Goal: Information Seeking & Learning: Learn about a topic

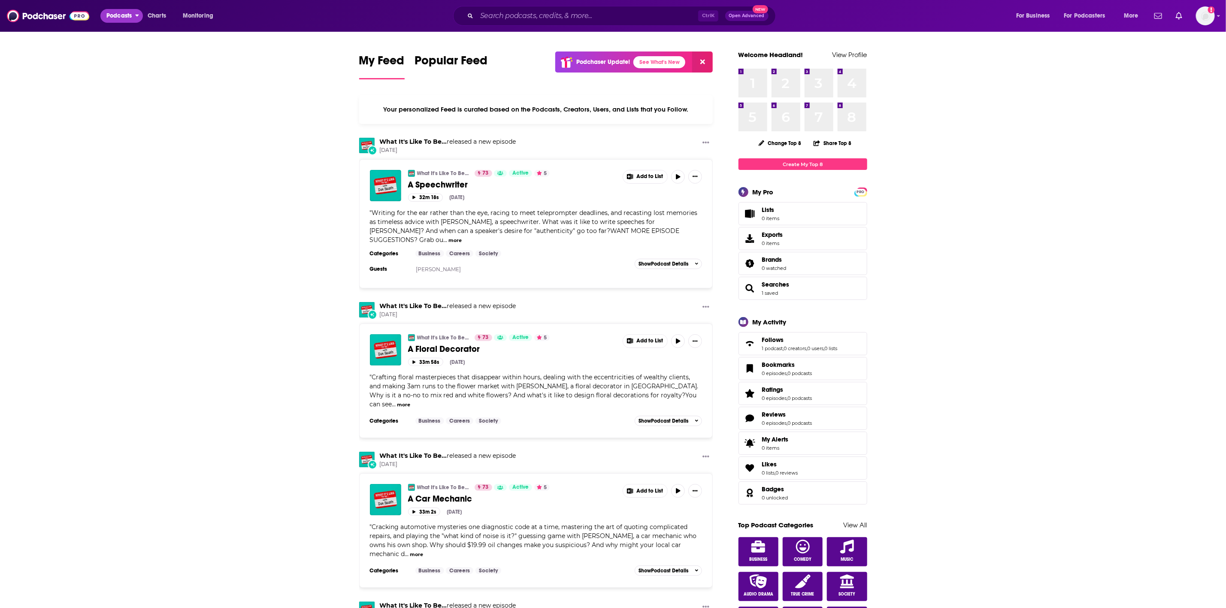
click at [124, 13] on span "Podcasts" at bounding box center [118, 16] width 25 height 12
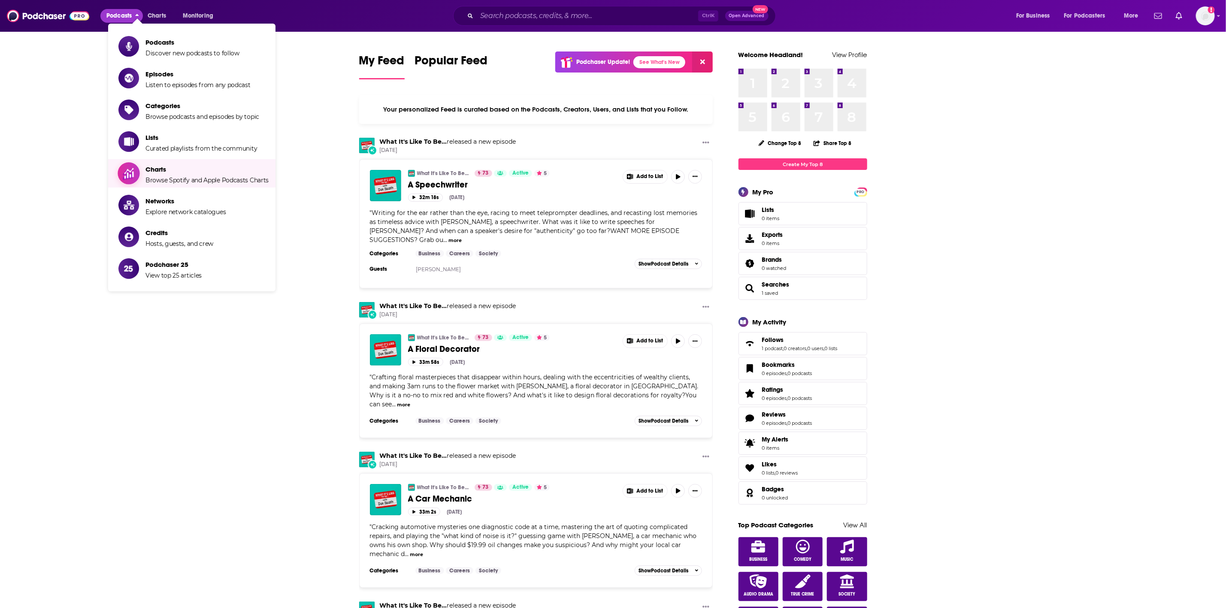
click at [190, 172] on span "Charts Browse Spotify and Apple Podcasts Charts" at bounding box center [206, 173] width 123 height 21
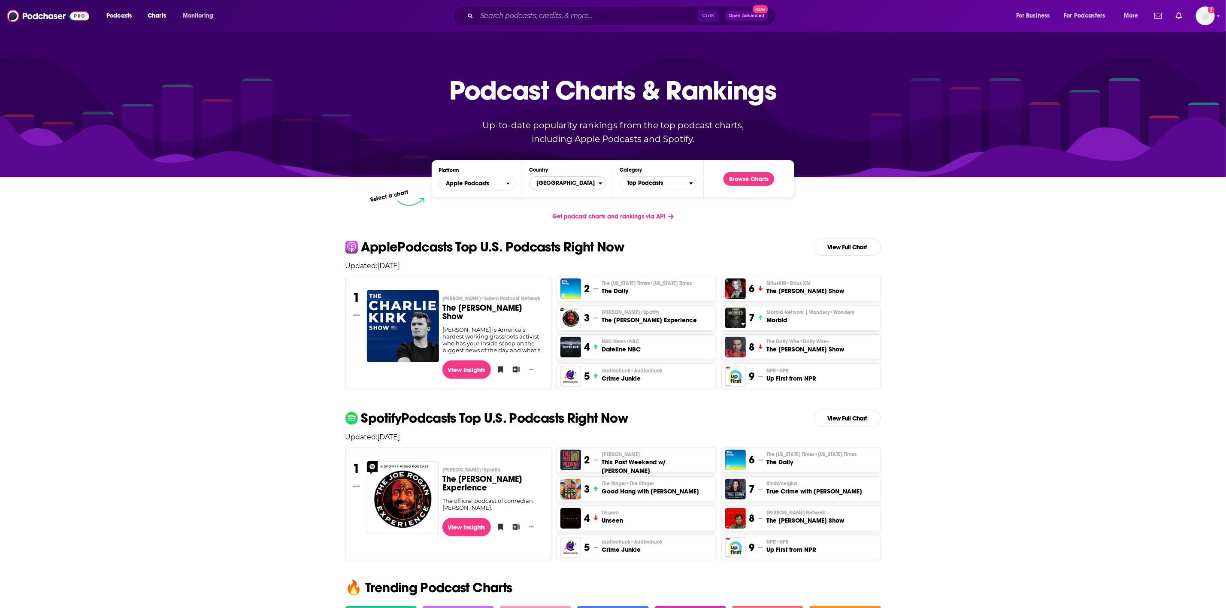
click at [566, 186] on span "[GEOGRAPHIC_DATA]" at bounding box center [563, 183] width 69 height 15
drag, startPoint x: 71, startPoint y: 415, endPoint x: 241, endPoint y: 285, distance: 213.5
drag, startPoint x: 1013, startPoint y: 358, endPoint x: 943, endPoint y: 307, distance: 86.6
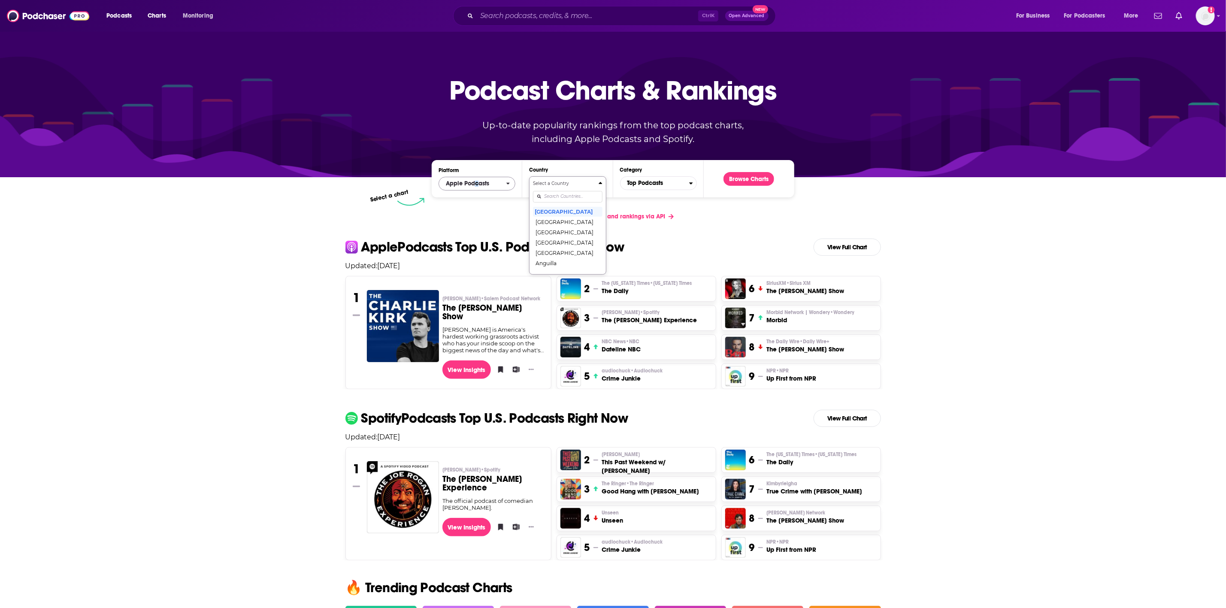
click at [477, 189] on div "Platform Apple Podcasts Country Select a Country [GEOGRAPHIC_DATA] [GEOGRAPHIC_…" at bounding box center [613, 178] width 362 height 37
click at [479, 185] on span "Apple Podcasts" at bounding box center [467, 184] width 43 height 6
click at [480, 184] on span "Apple Podcasts" at bounding box center [467, 184] width 43 height 6
click at [670, 182] on span "Top Podcasts" at bounding box center [654, 183] width 69 height 15
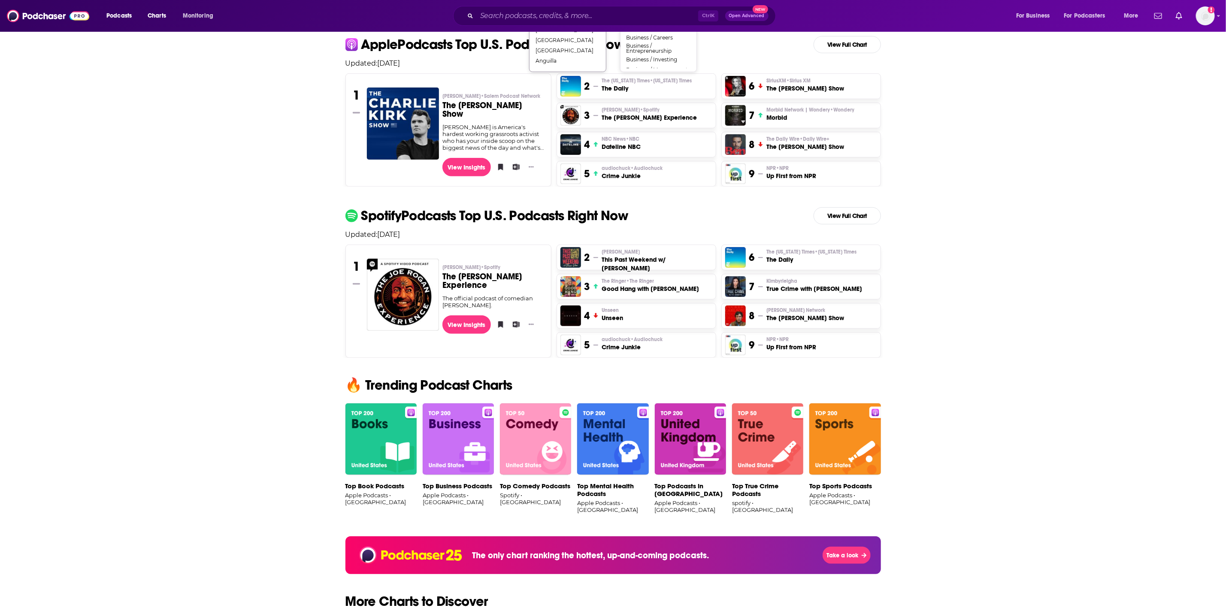
scroll to position [129, 0]
